Goal: Transaction & Acquisition: Purchase product/service

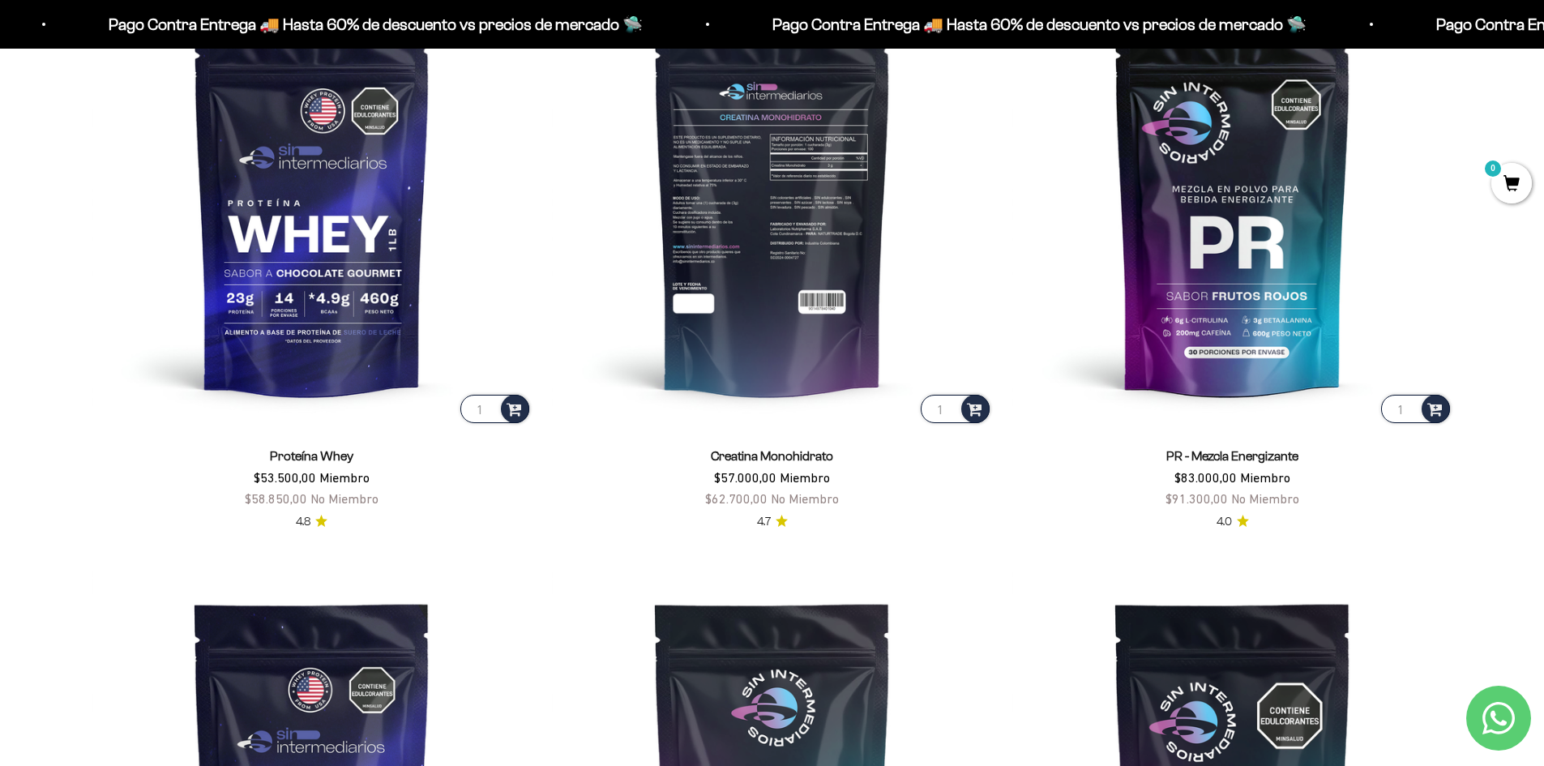
scroll to position [892, 0]
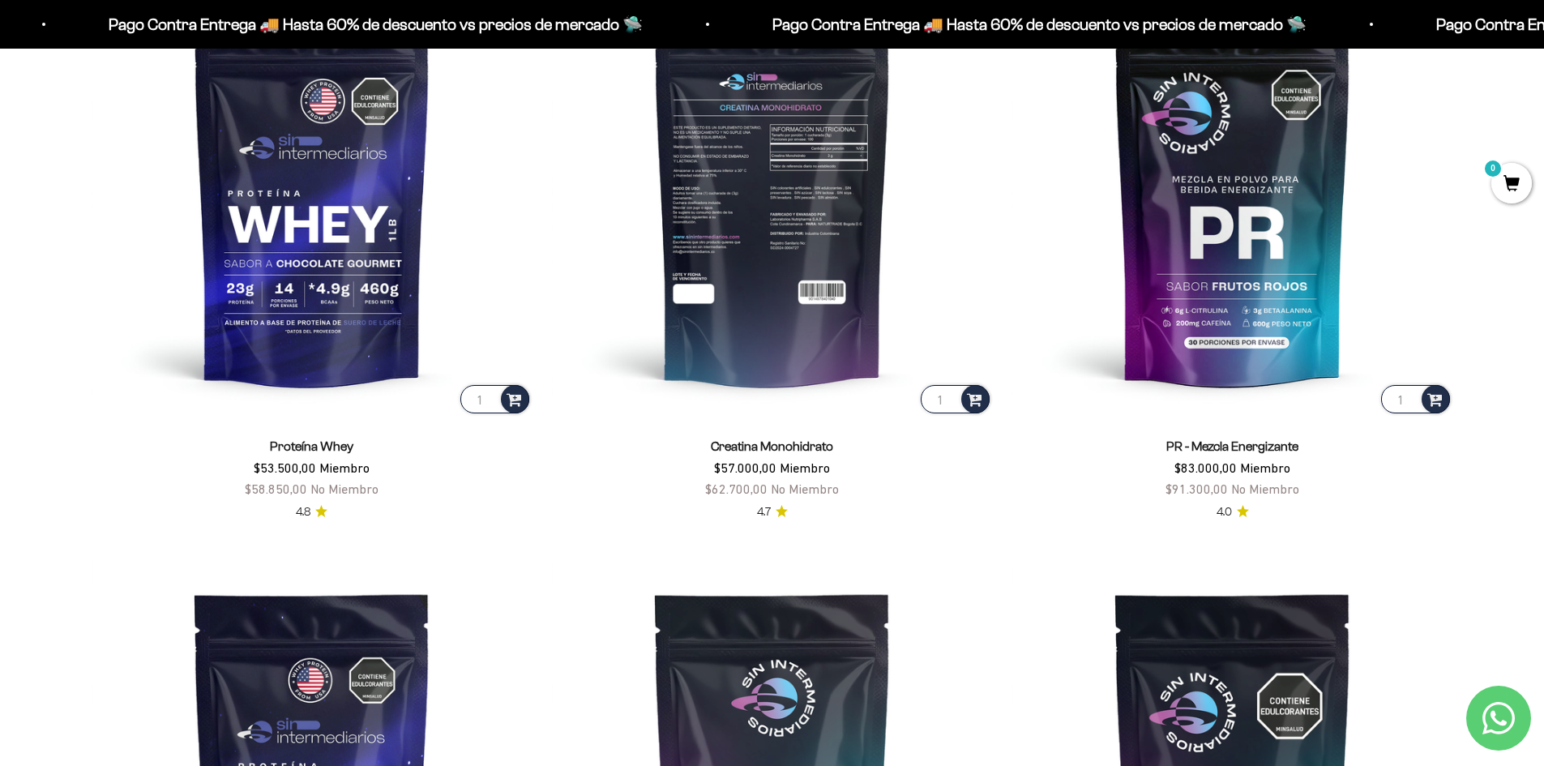
click at [832, 262] on img at bounding box center [772, 196] width 441 height 441
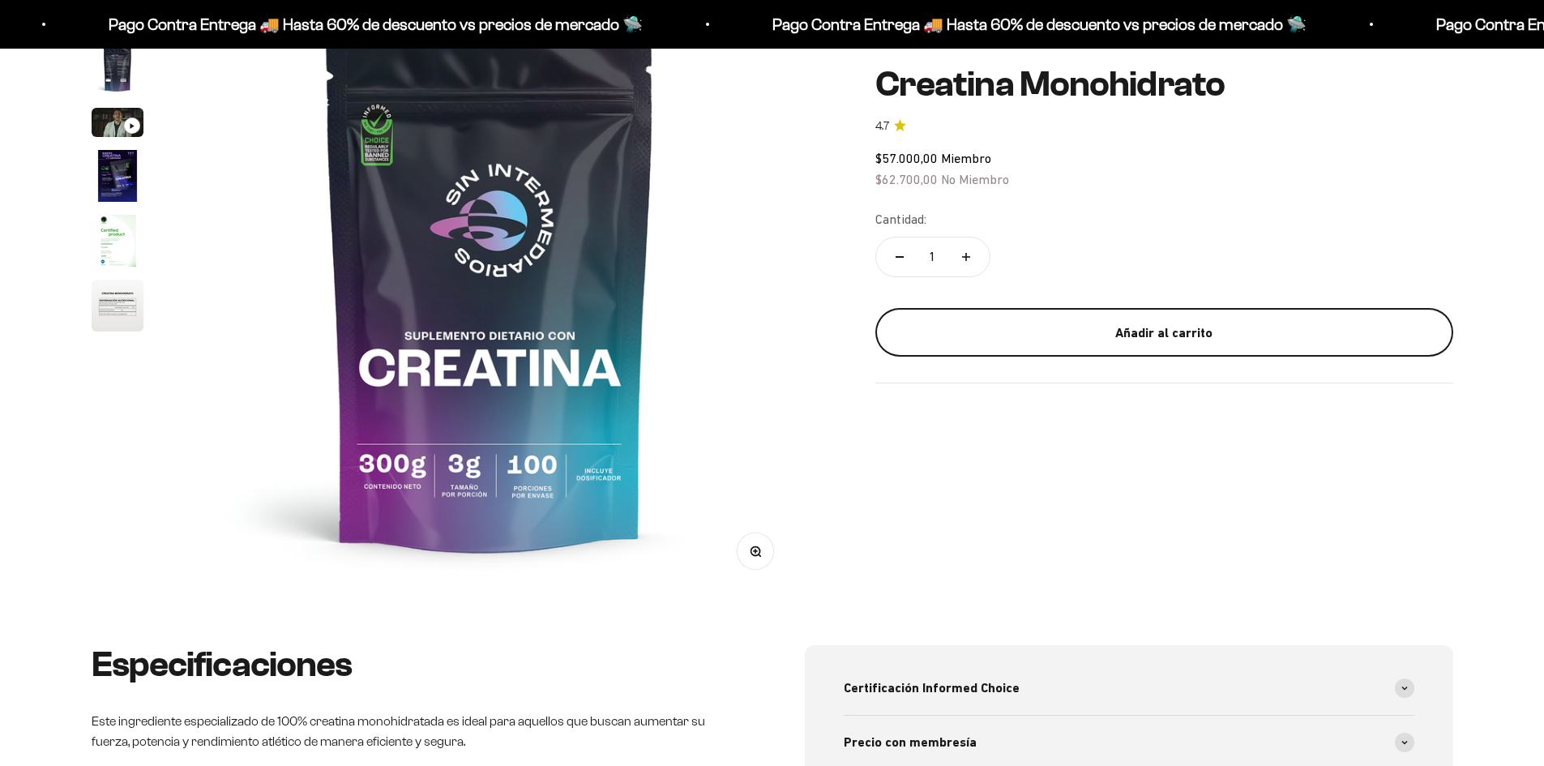
click at [1093, 337] on div "Añadir al carrito" at bounding box center [1164, 332] width 513 height 21
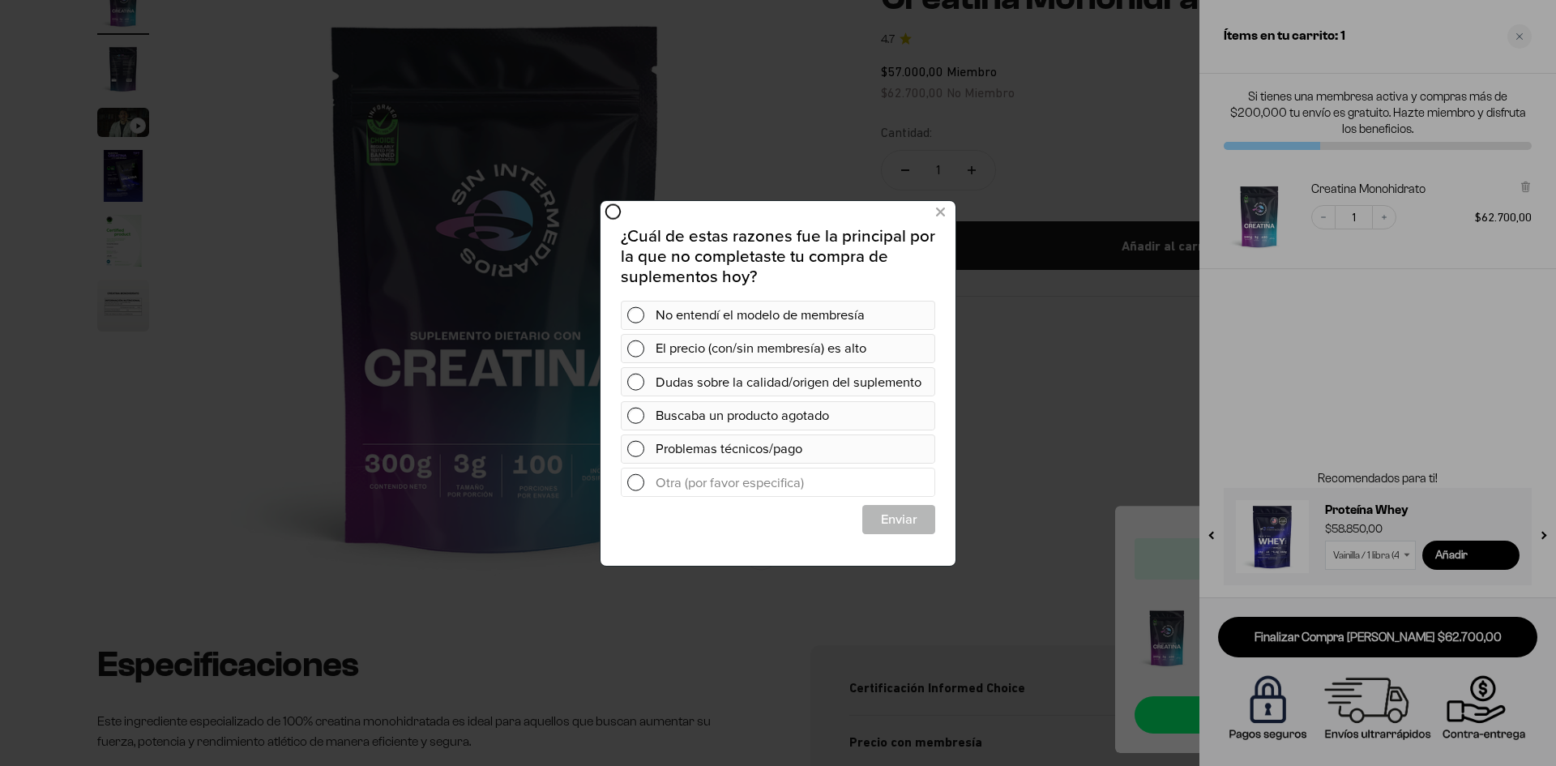
click at [635, 496] on form at bounding box center [778, 481] width 315 height 29
type input "Un precio que va aumnetando a medida que voy a realizar el pago."
click at [883, 533] on span "Enviar" at bounding box center [898, 518] width 71 height 29
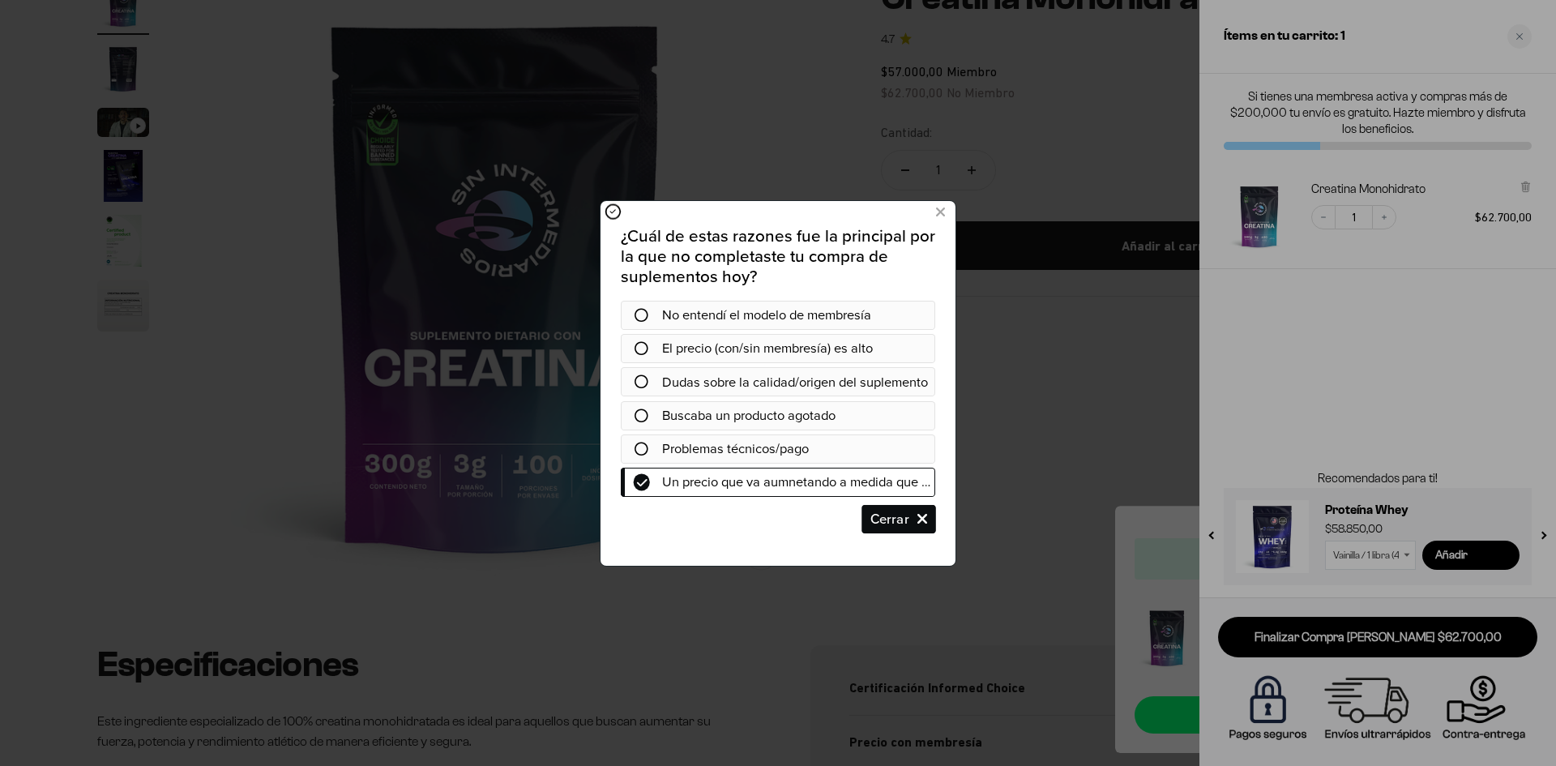
click at [890, 532] on span "Cerrar" at bounding box center [898, 518] width 71 height 29
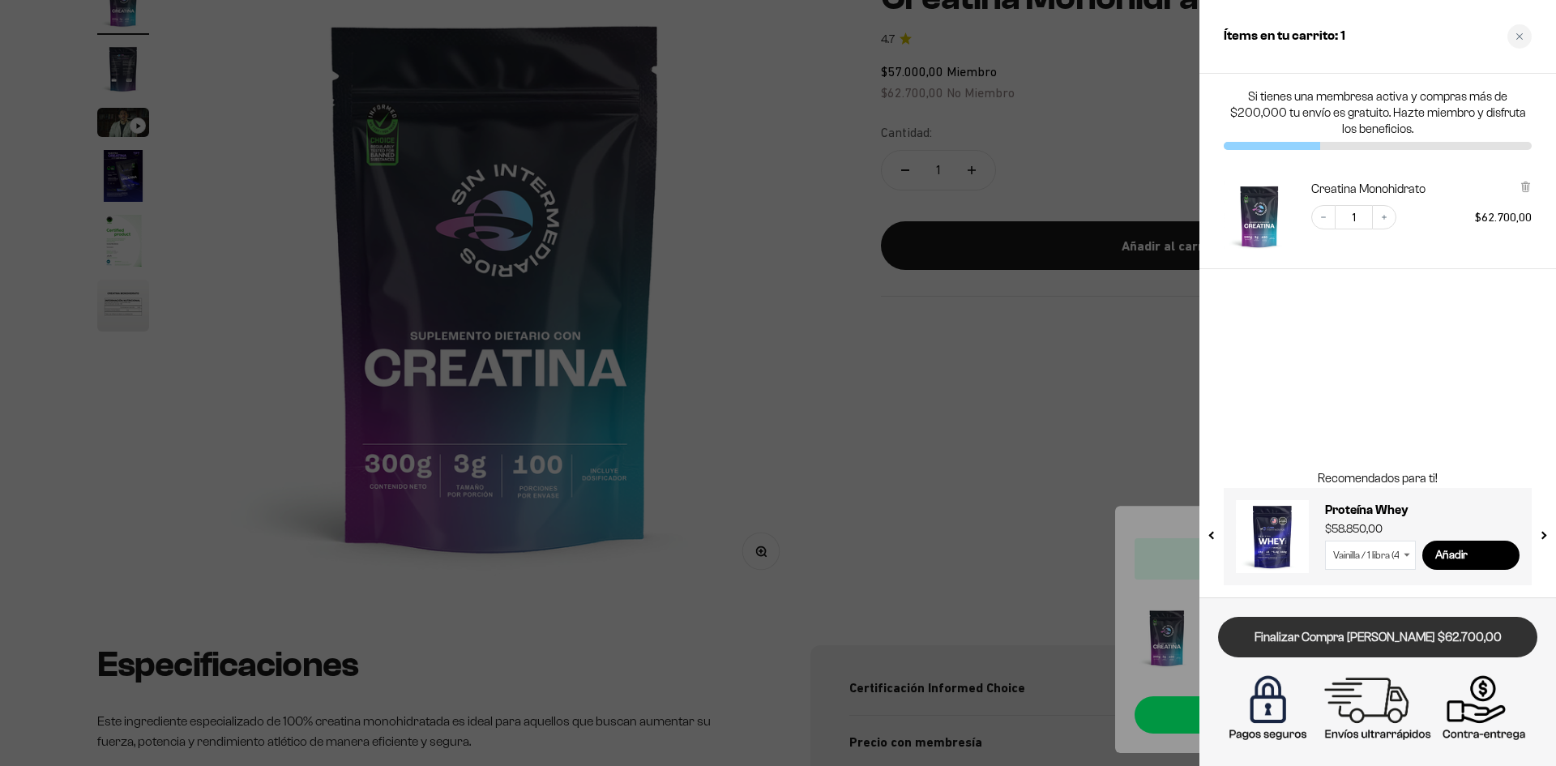
click at [1388, 639] on link "Finalizar Compra [PERSON_NAME] $62.700,00" at bounding box center [1377, 637] width 319 height 41
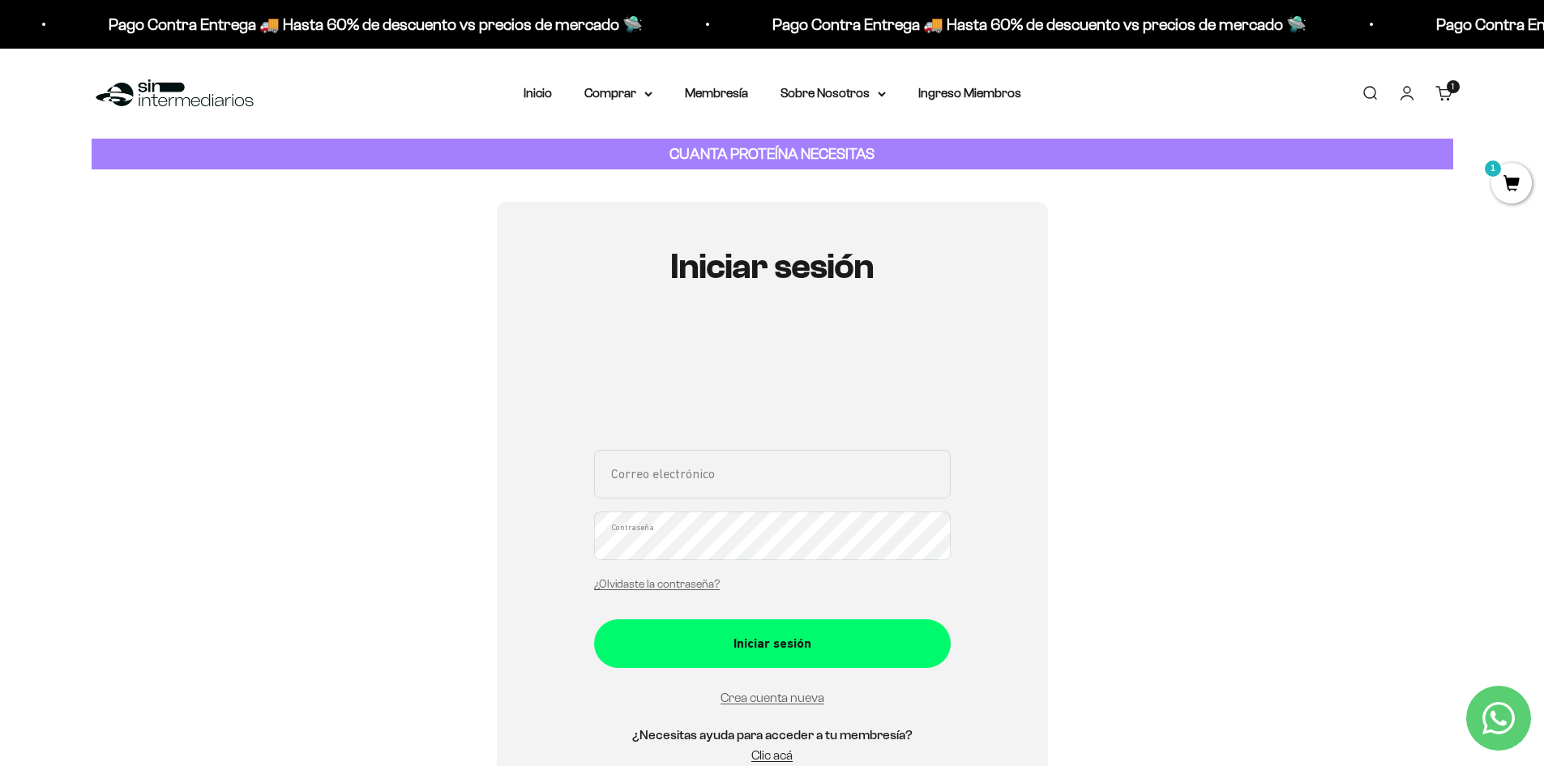
click at [816, 479] on input "Correo electrónico" at bounding box center [772, 474] width 357 height 49
